Goal: Transaction & Acquisition: Purchase product/service

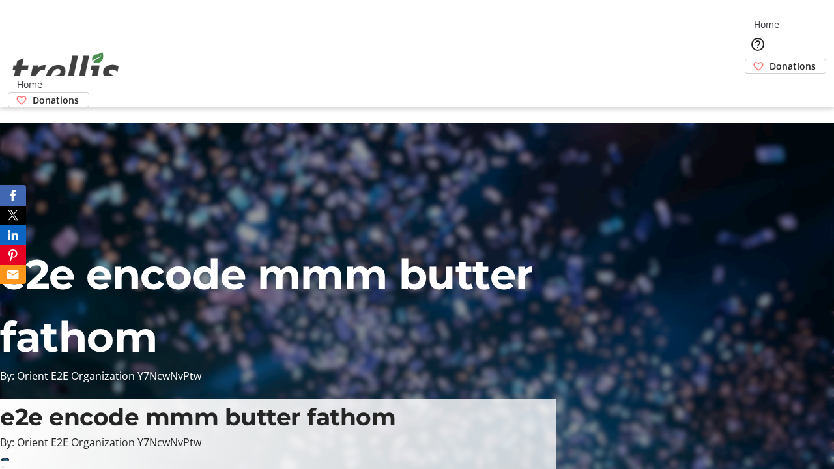
click at [769, 59] on span "Donations" at bounding box center [792, 66] width 46 height 14
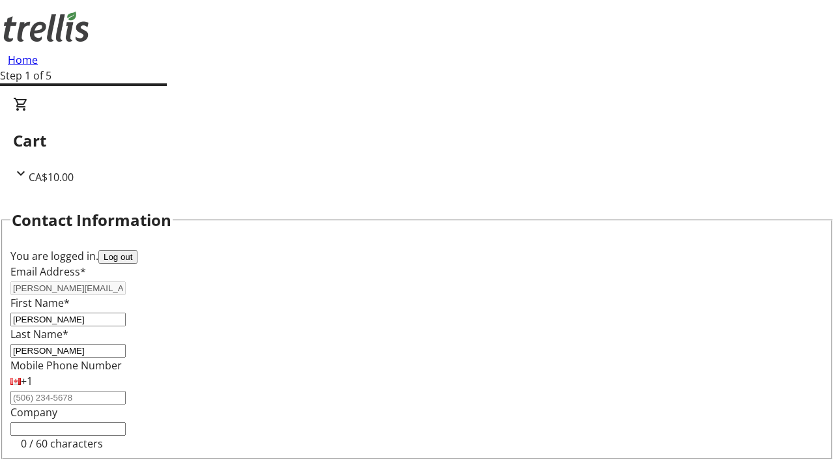
select select "BC"
select select "CA"
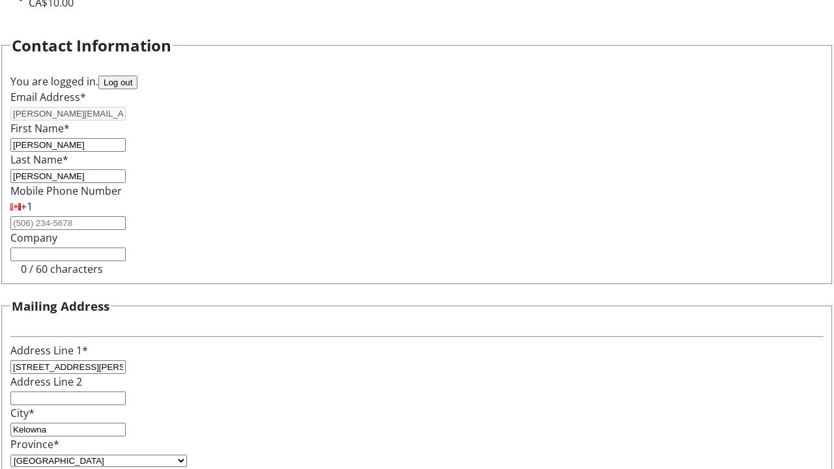
type input "V1Y 0C2"
